Goal: Transaction & Acquisition: Purchase product/service

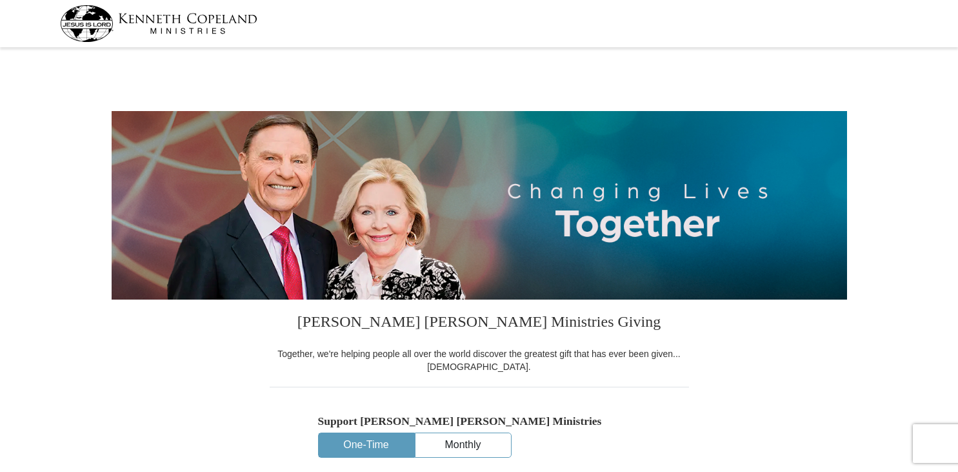
select select "AL"
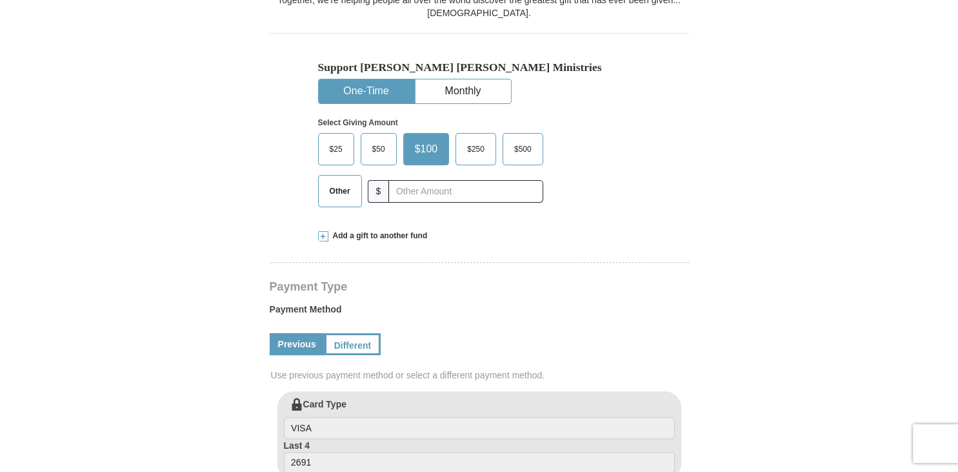
scroll to position [357, 0]
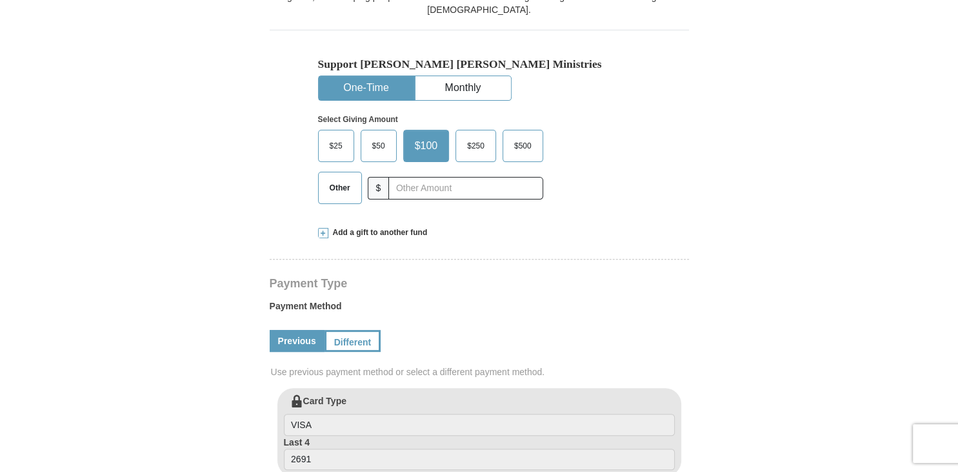
click at [346, 190] on span "Other" at bounding box center [340, 187] width 34 height 19
click at [0, 0] on input "Other" at bounding box center [0, 0] width 0 height 0
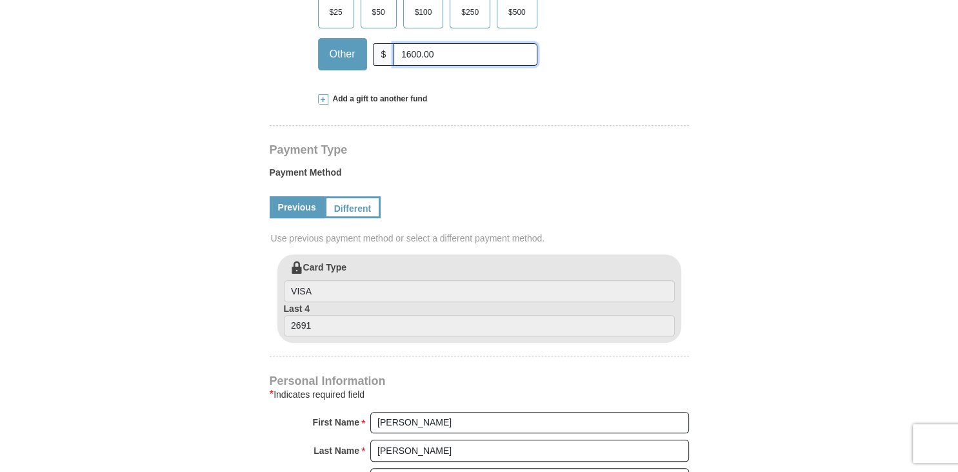
scroll to position [492, 0]
type input "1600.00"
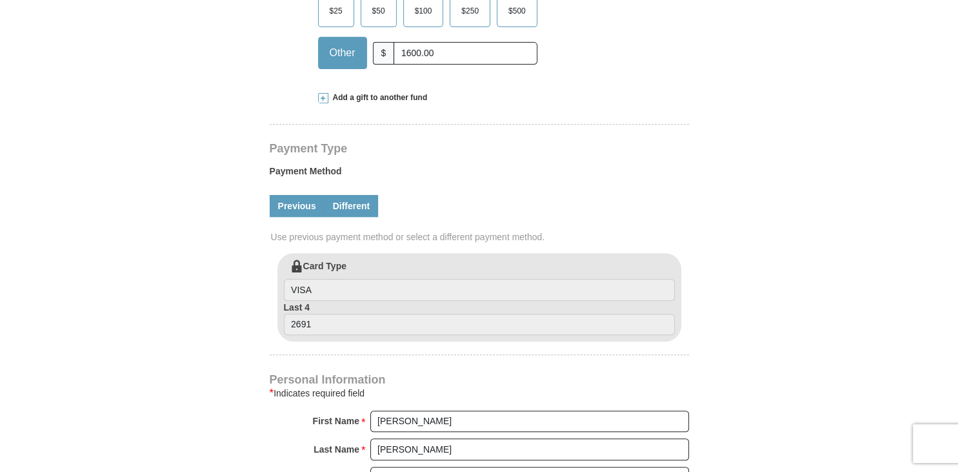
click at [360, 210] on link "Different" at bounding box center [351, 206] width 54 height 22
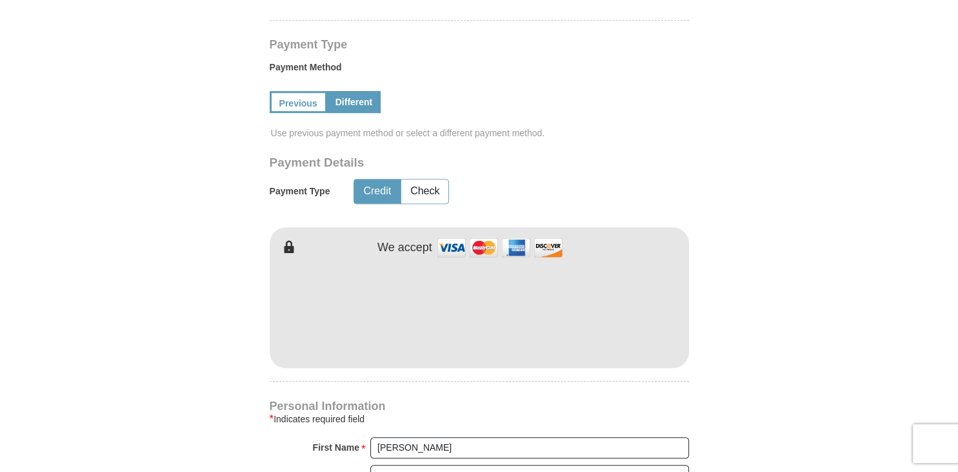
scroll to position [601, 0]
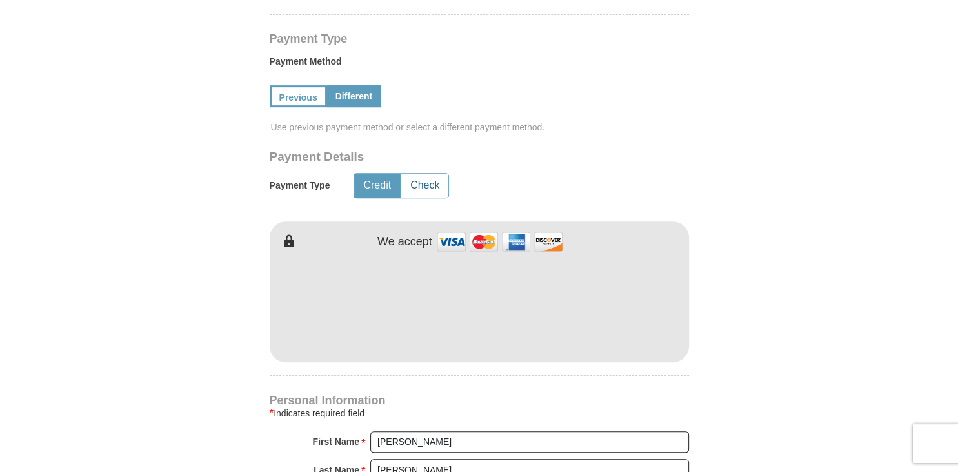
click at [425, 190] on button "Check" at bounding box center [424, 186] width 47 height 24
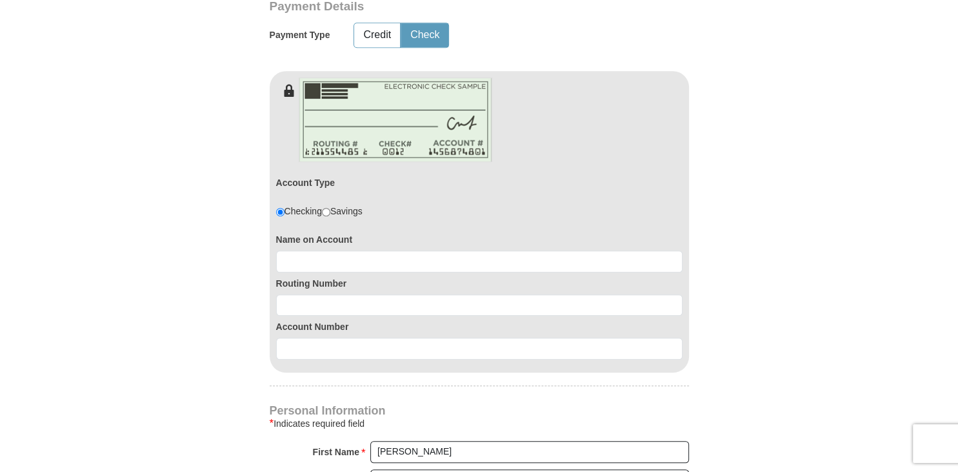
scroll to position [793, 0]
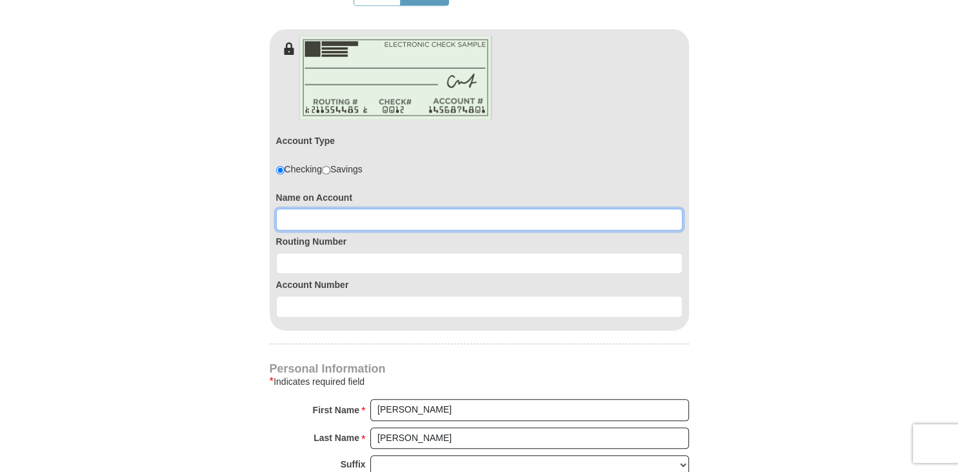
click at [324, 216] on input at bounding box center [479, 219] width 406 height 22
type input "[PERSON_NAME]"
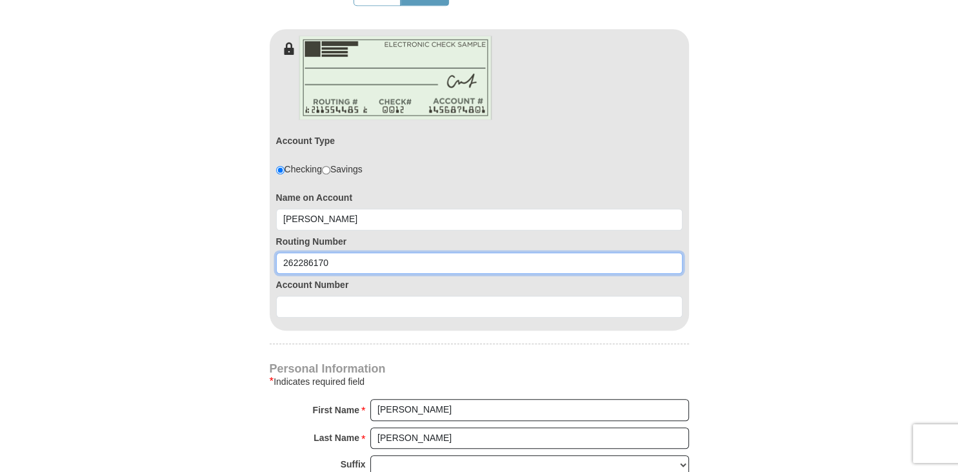
type input "262286170"
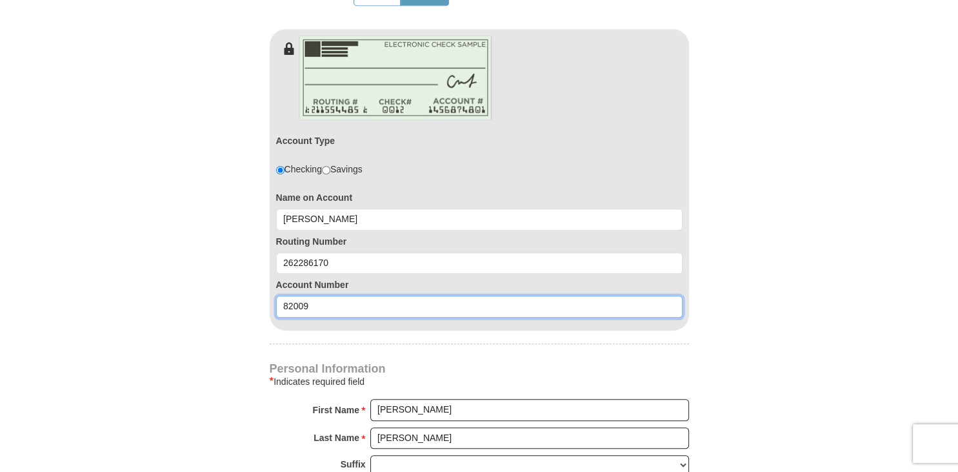
type input "82009"
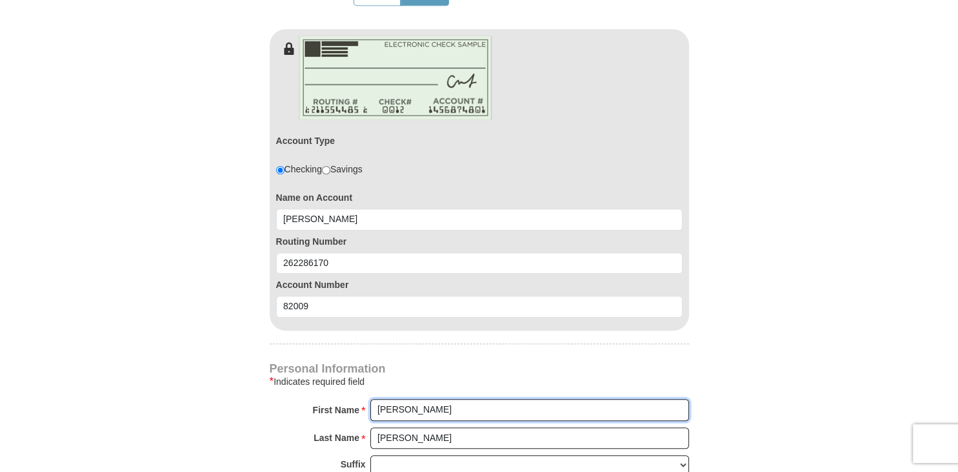
type input "[PERSON_NAME]"
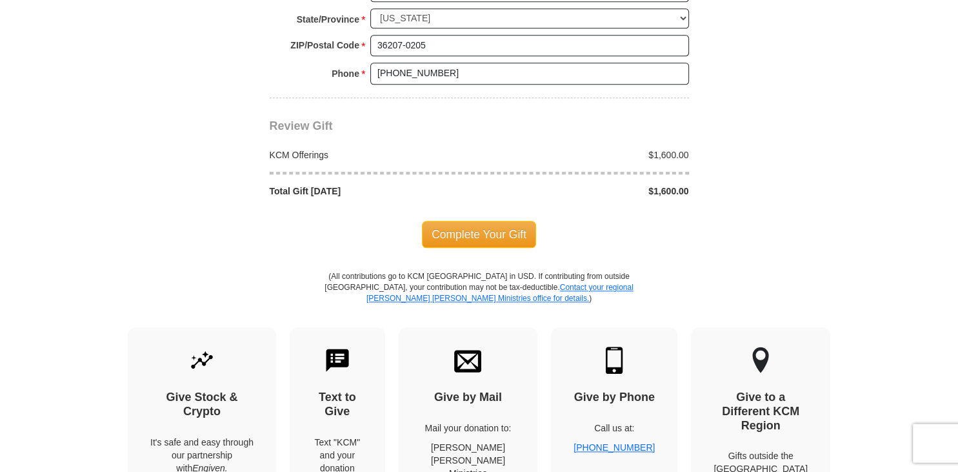
scroll to position [1400, 0]
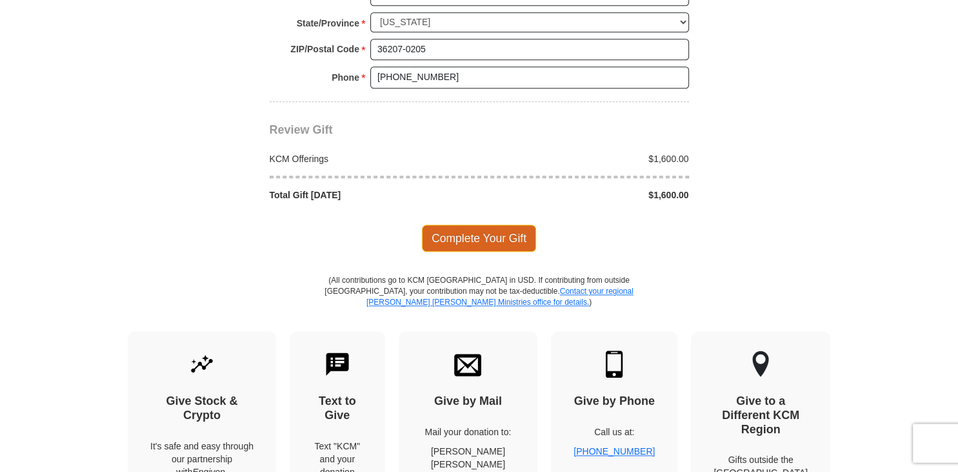
click at [485, 233] on span "Complete Your Gift" at bounding box center [479, 238] width 114 height 27
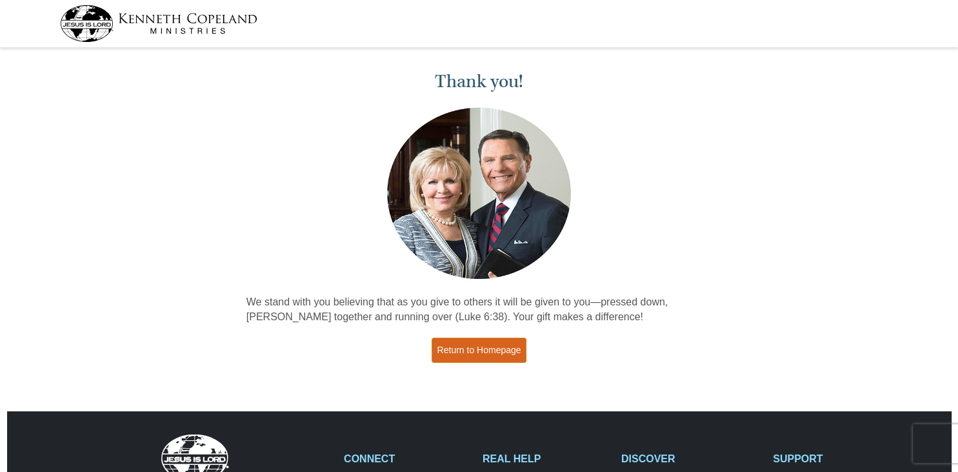
click at [489, 353] on link "Return to Homepage" at bounding box center [479, 349] width 95 height 25
